Goal: Task Accomplishment & Management: Use online tool/utility

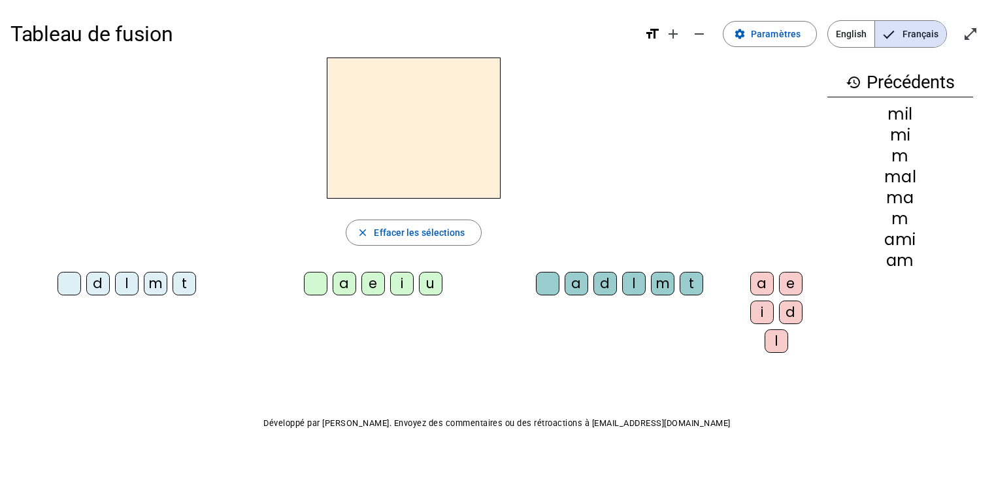
scroll to position [18, 0]
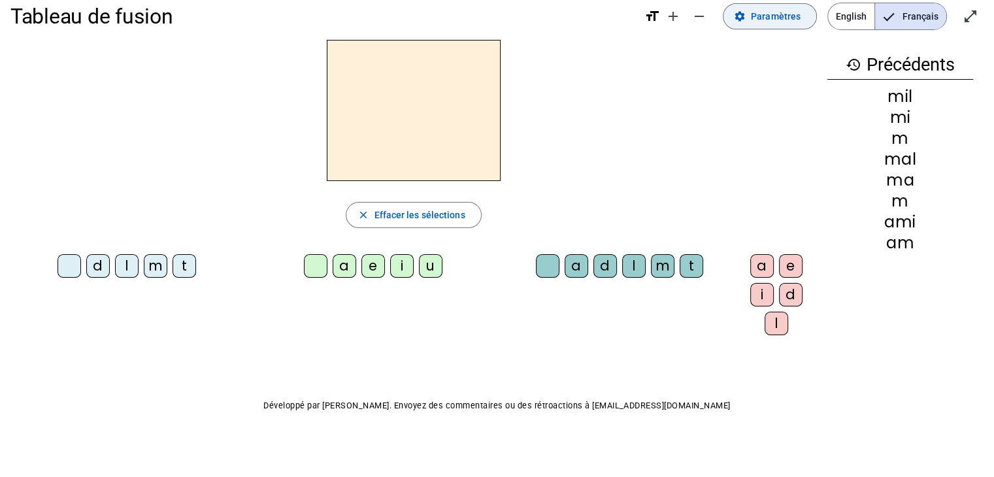
click at [760, 16] on span "Paramètres" at bounding box center [776, 16] width 50 height 16
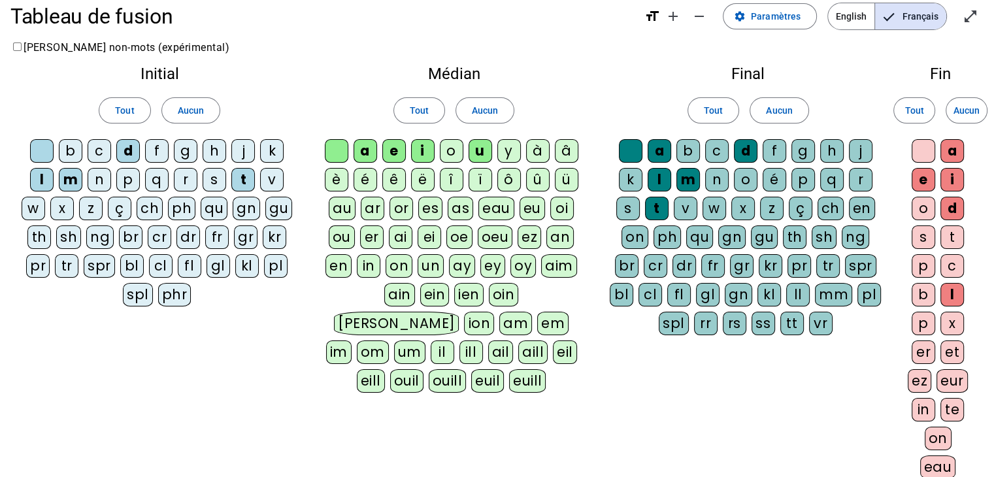
click at [243, 149] on div "j" at bounding box center [243, 151] width 24 height 24
click at [859, 152] on div "j" at bounding box center [861, 151] width 24 height 24
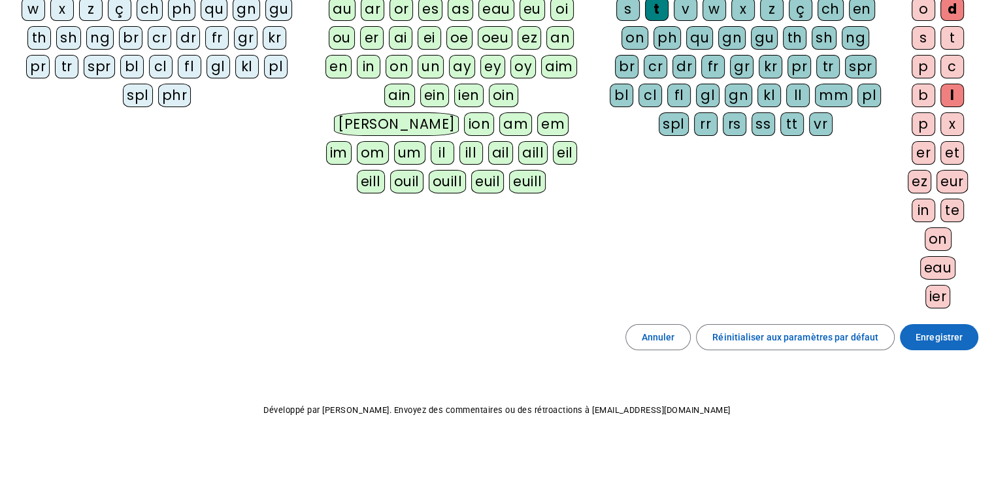
click at [939, 340] on span "Enregistrer" at bounding box center [938, 337] width 47 height 16
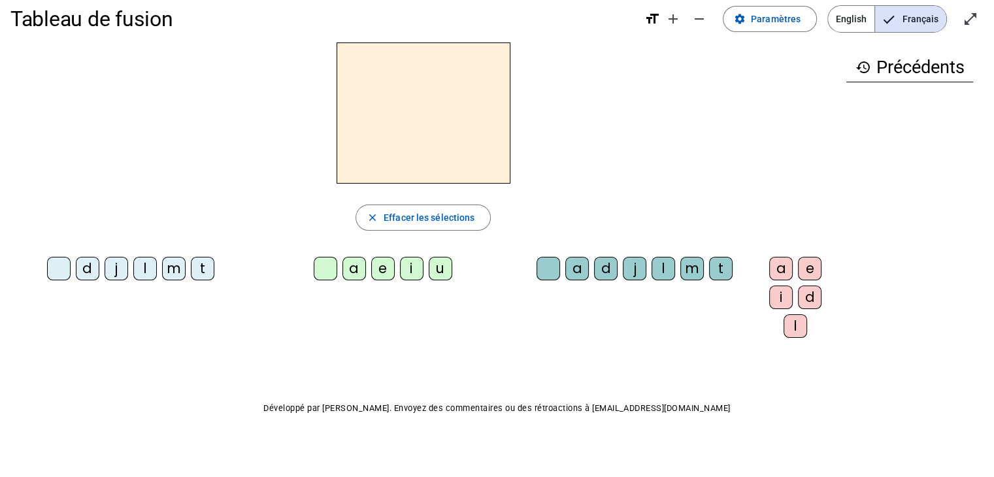
click at [138, 272] on div "l" at bounding box center [145, 269] width 24 height 24
click at [342, 272] on div "a" at bounding box center [354, 269] width 24 height 24
click at [371, 272] on div "e" at bounding box center [383, 269] width 24 height 24
click at [400, 268] on div "i" at bounding box center [412, 269] width 24 height 24
click at [429, 273] on div "u" at bounding box center [441, 269] width 24 height 24
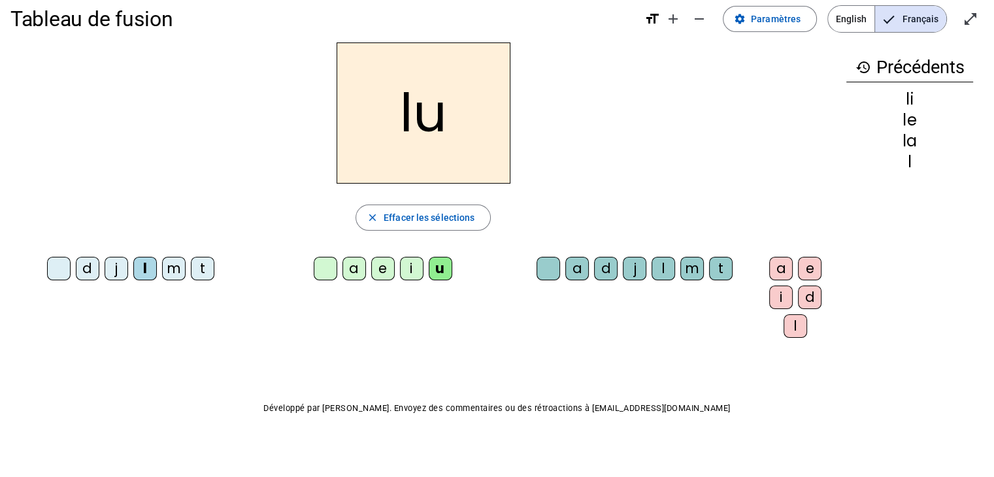
click at [162, 270] on div "m" at bounding box center [174, 269] width 24 height 24
click at [400, 270] on div "i" at bounding box center [412, 269] width 24 height 24
click at [371, 271] on div "e" at bounding box center [383, 269] width 24 height 24
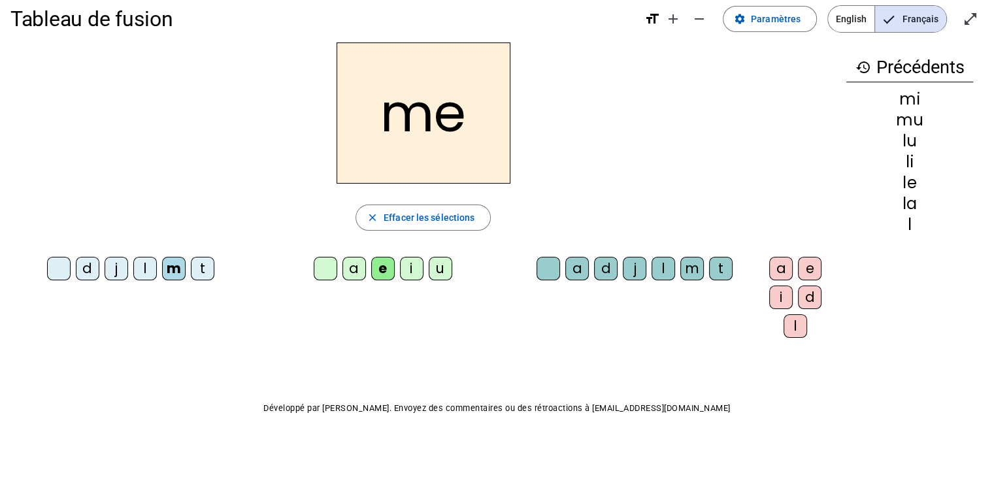
click at [342, 272] on div "a" at bounding box center [354, 269] width 24 height 24
click at [191, 267] on div "t" at bounding box center [203, 269] width 24 height 24
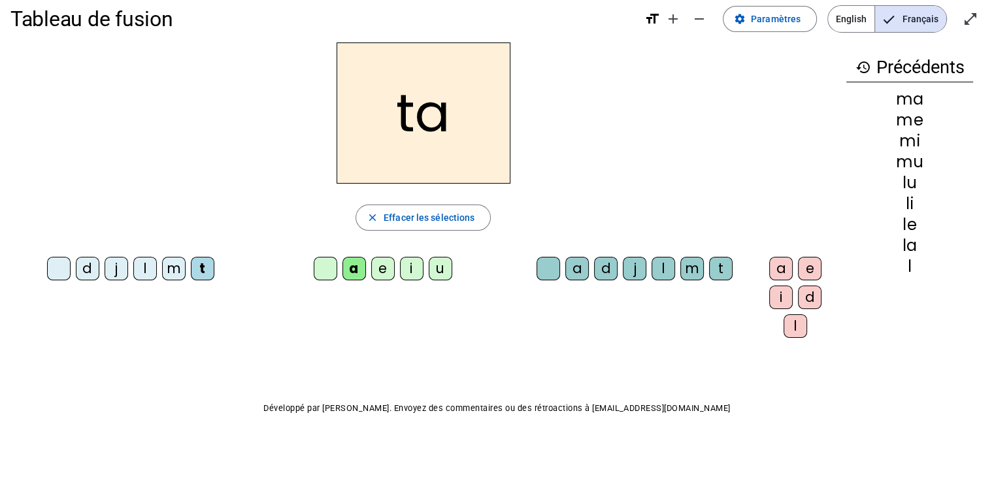
click at [371, 271] on div "e" at bounding box center [383, 269] width 24 height 24
click at [400, 267] on div "i" at bounding box center [412, 269] width 24 height 24
click at [429, 263] on div "u" at bounding box center [441, 269] width 24 height 24
click at [109, 274] on div "j" at bounding box center [117, 269] width 24 height 24
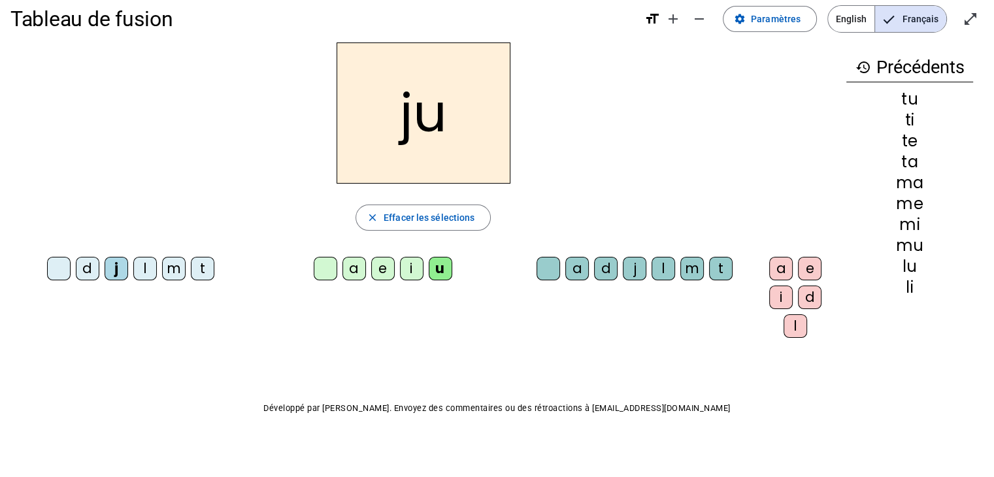
click at [345, 257] on div "a" at bounding box center [354, 269] width 24 height 24
click at [371, 266] on div "e" at bounding box center [383, 269] width 24 height 24
click at [400, 272] on div "i" at bounding box center [412, 269] width 24 height 24
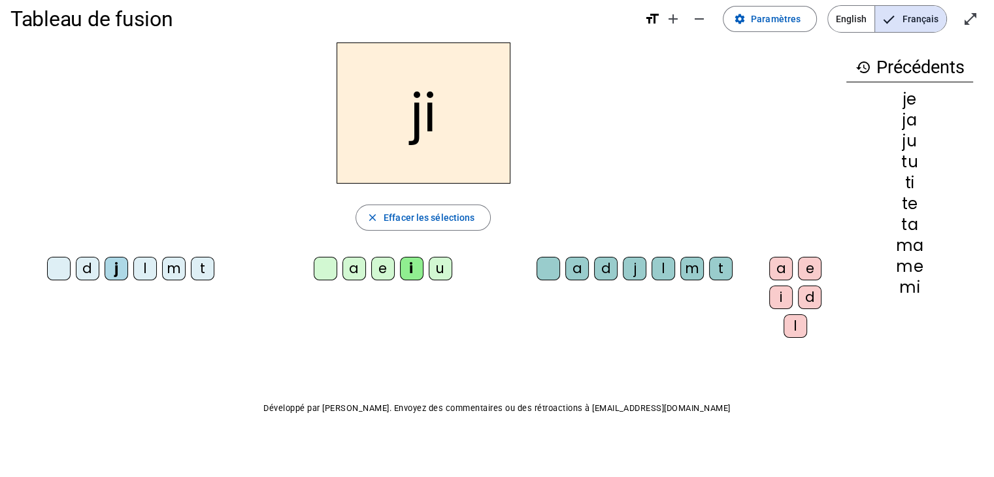
scroll to position [12, 0]
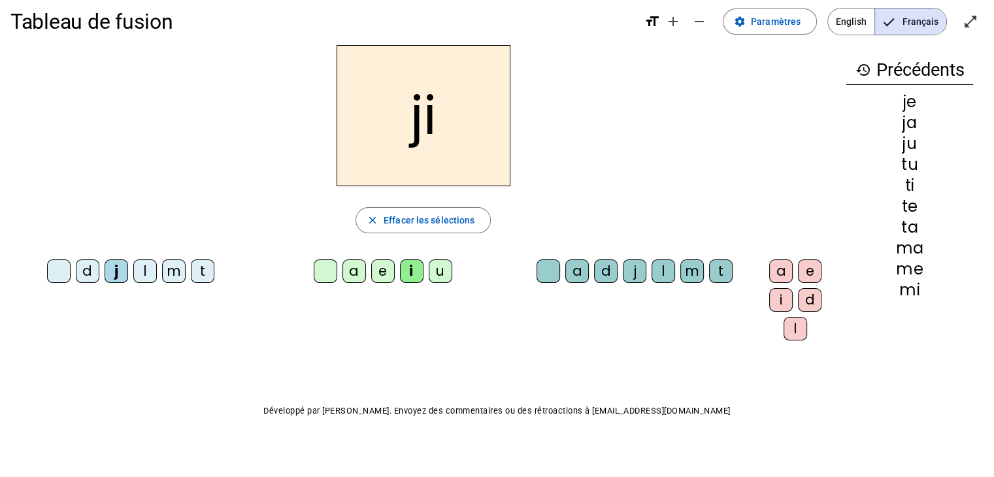
click at [432, 280] on div "u" at bounding box center [441, 271] width 24 height 24
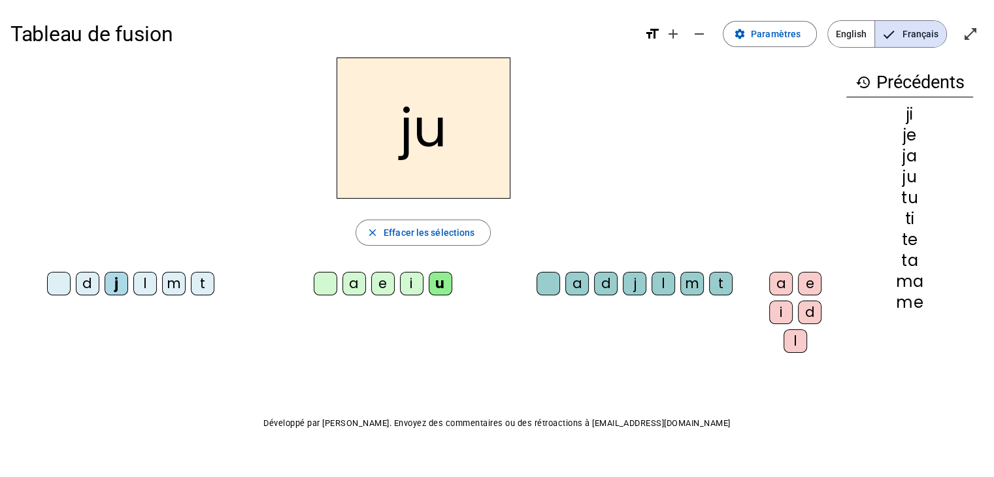
click at [84, 288] on div "d" at bounding box center [88, 284] width 24 height 24
click at [342, 285] on div "a" at bounding box center [354, 284] width 24 height 24
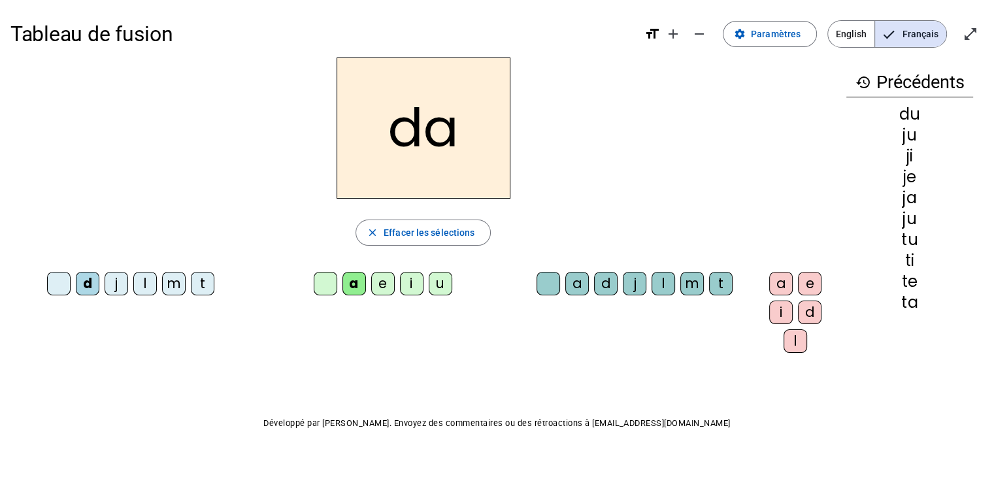
click at [371, 285] on div "e" at bounding box center [383, 284] width 24 height 24
click at [400, 286] on div "i" at bounding box center [412, 284] width 24 height 24
click at [429, 285] on div "u" at bounding box center [441, 284] width 24 height 24
click at [167, 285] on div "m" at bounding box center [174, 284] width 24 height 24
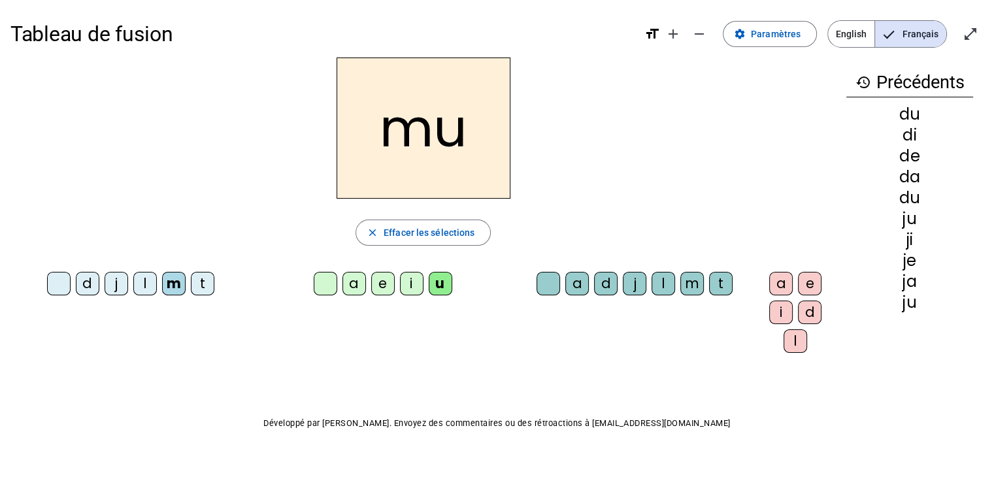
click at [342, 283] on div "a" at bounding box center [354, 284] width 24 height 24
click at [651, 284] on div "l" at bounding box center [663, 284] width 24 height 24
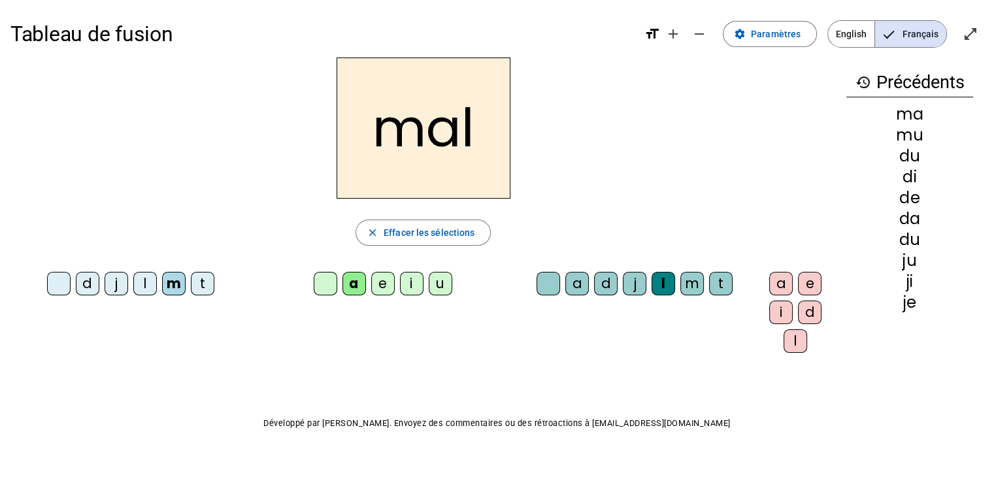
click at [401, 284] on div "i" at bounding box center [412, 284] width 24 height 24
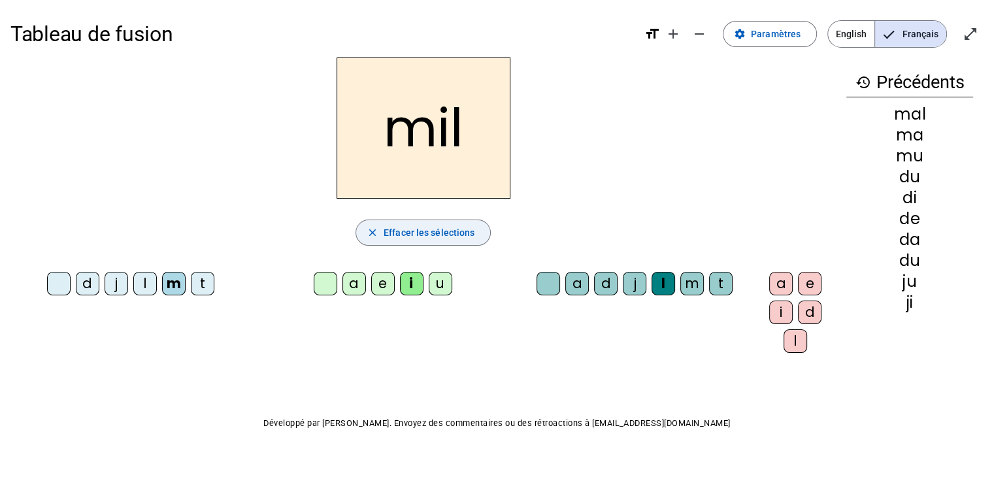
click at [429, 231] on span "Effacer les sélections" at bounding box center [428, 233] width 91 height 16
